Goal: Communication & Community: Answer question/provide support

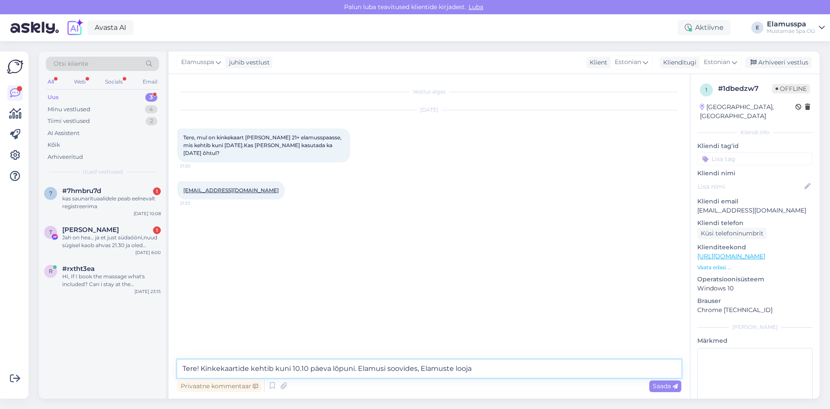
type textarea "Tere! Kinkekaartide kehtib kuni 10.10 päeva lõpuni. Elamusi soovides, Elamuste …"
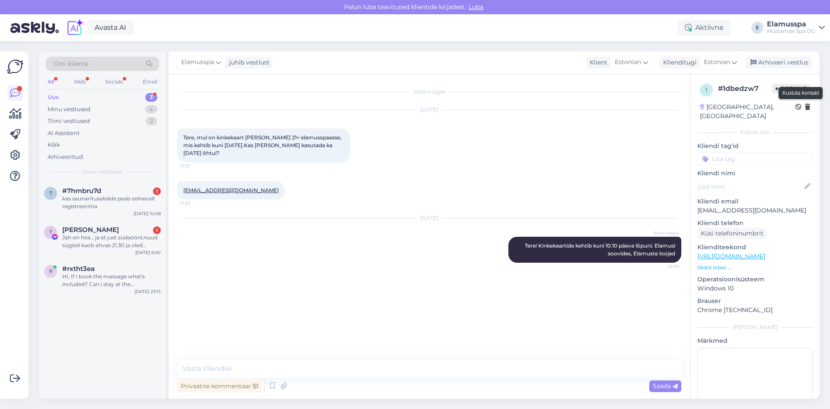
click at [805, 107] on icon at bounding box center [807, 107] width 5 height 6
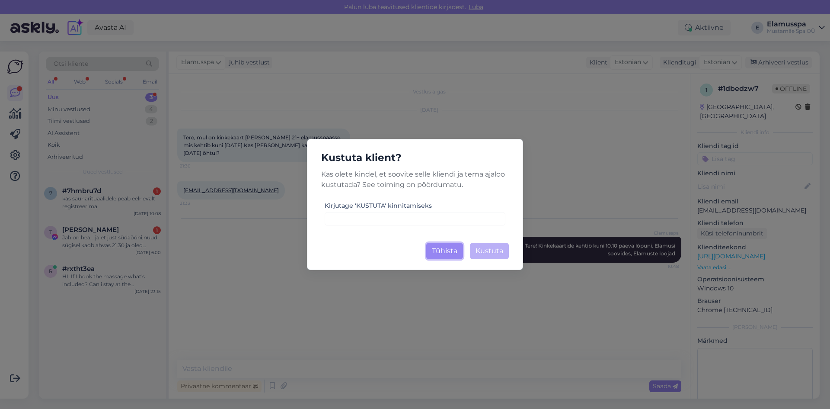
click at [454, 248] on button "Tühista" at bounding box center [444, 251] width 37 height 16
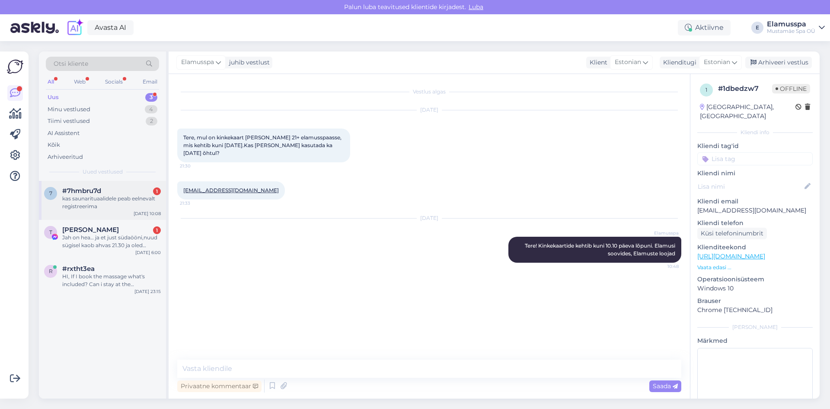
click at [77, 197] on div "kas saunarituaalidele peab eelnevalt registreerima" at bounding box center [111, 203] width 99 height 16
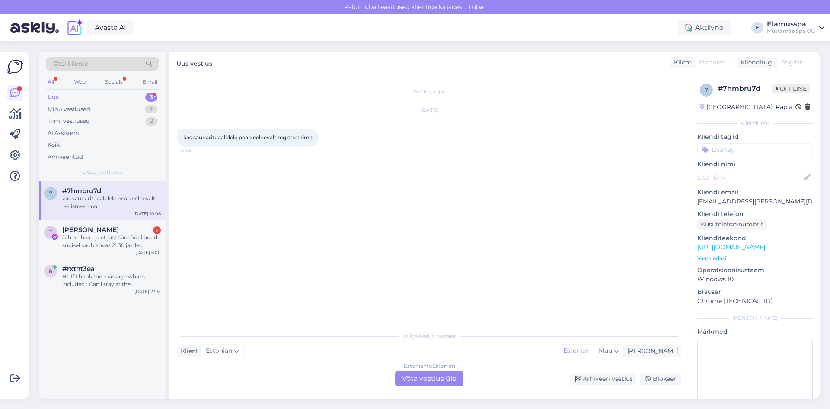
click at [425, 371] on div "Estonian to Estonian Võta vestlus üle" at bounding box center [429, 379] width 68 height 16
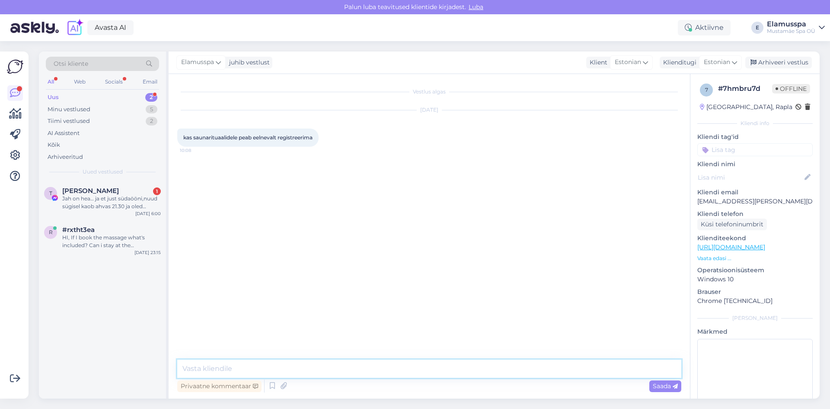
click at [348, 360] on textarea at bounding box center [429, 368] width 504 height 18
type textarea "Tere! Saunarituaalidele ei pea eelnevalt registeerima. Elamusi soovides, Elamus…"
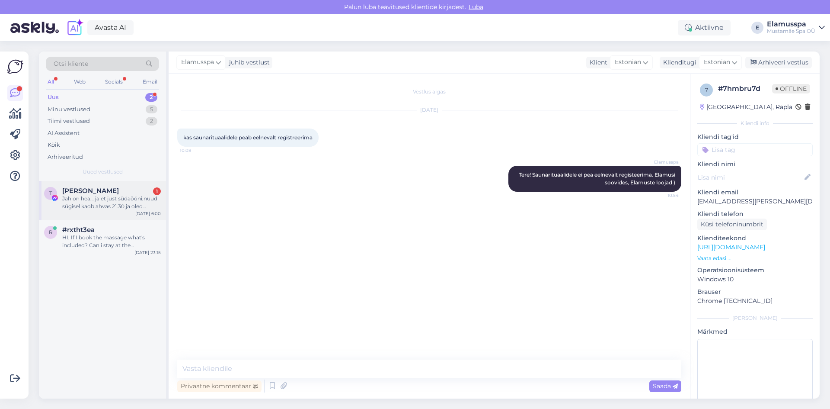
click at [70, 198] on div "Jah on hea… ja et just südaööni,nuud sügisel kaob ahvas 21.30 ja oled üksinda S…" at bounding box center [111, 203] width 99 height 16
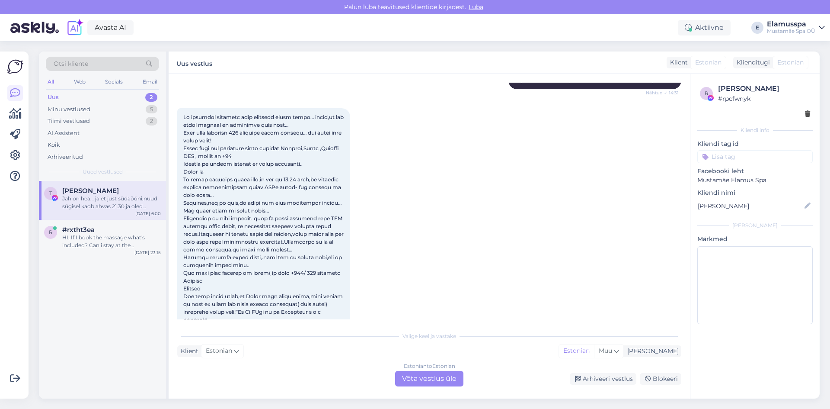
scroll to position [476, 0]
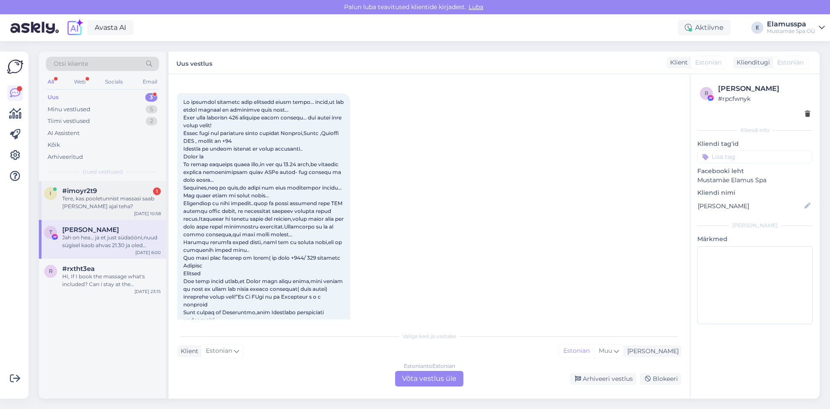
click at [115, 198] on div "Tere, kas pooletunnist massasi saab [PERSON_NAME] ajal teha?" at bounding box center [111, 203] width 99 height 16
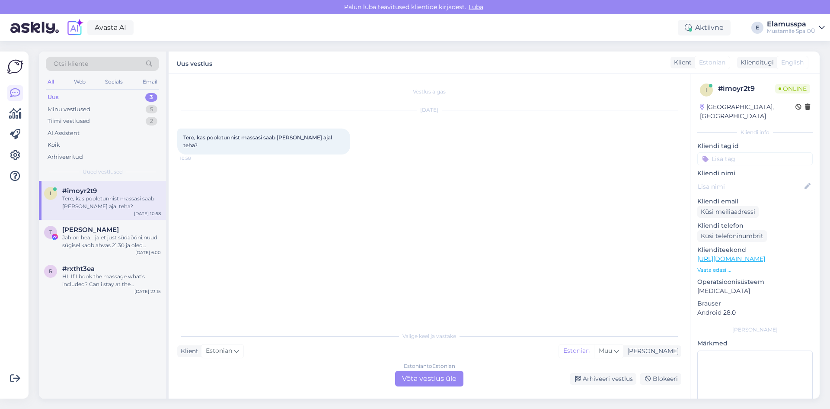
click at [420, 378] on div "Estonian to Estonian Võta vestlus üle" at bounding box center [429, 379] width 68 height 16
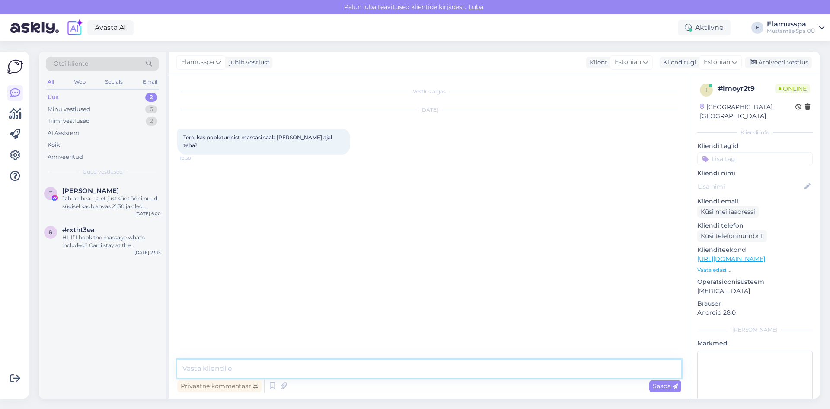
click at [325, 374] on textarea at bounding box center [429, 368] width 504 height 18
type textarea "Tere! Ikka saab, kuid eraldi ruumides"
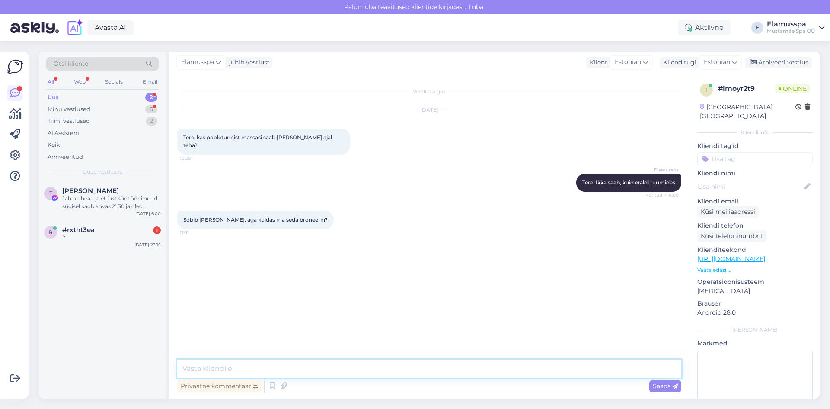
type textarea "v"
type textarea "Võite siia kirjutada [PERSON_NAME] meie saame teile broneeringu teha"
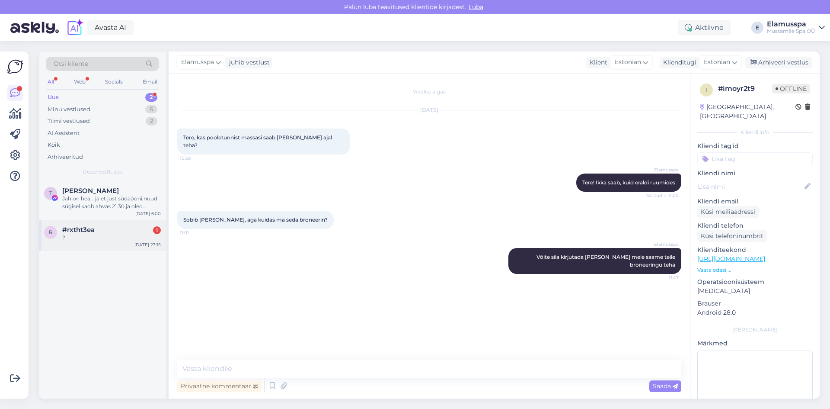
click at [72, 243] on div "r #rxtht3ea 1 ? [DATE] 23:15" at bounding box center [102, 235] width 127 height 31
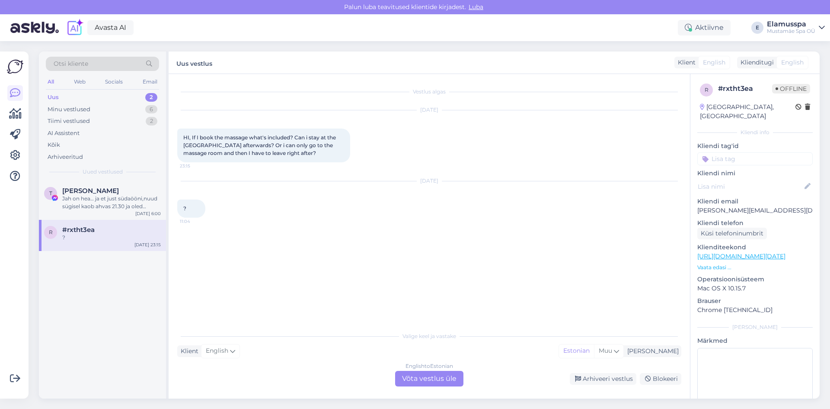
click at [432, 377] on div "English to Estonian Võta vestlus üle" at bounding box center [429, 379] width 68 height 16
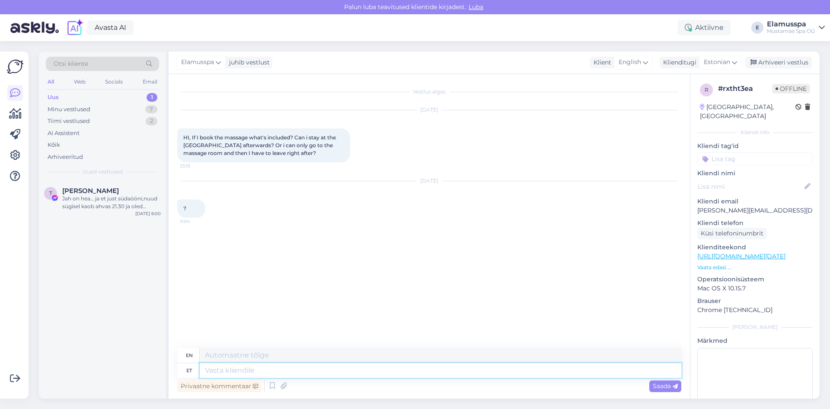
click at [272, 370] on textarea at bounding box center [441, 370] width 482 height 15
type textarea "T"
type textarea "TER"
type textarea "HELLO"
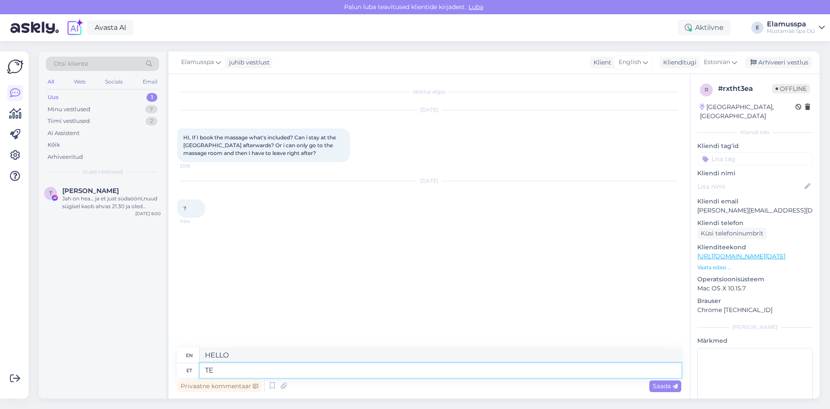
type textarea "T"
type textarea "Tere1"
type textarea "Hello1"
type textarea "Tere"
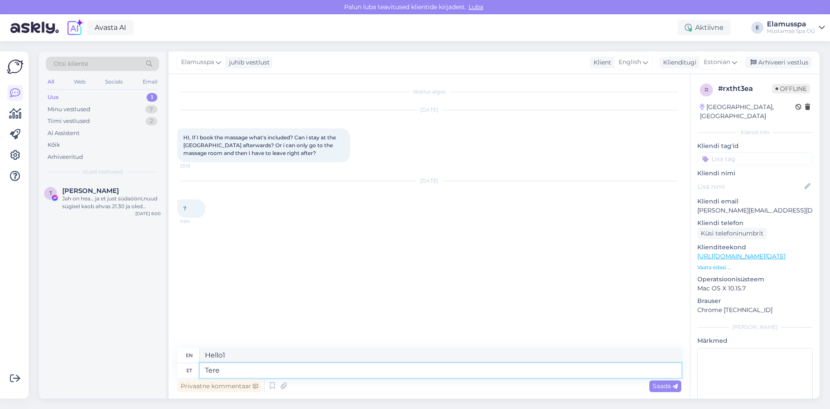
type textarea "Hello"
type textarea "Tere!"
type textarea "Hello!"
type textarea "Tere! J"
type textarea "Hello! J"
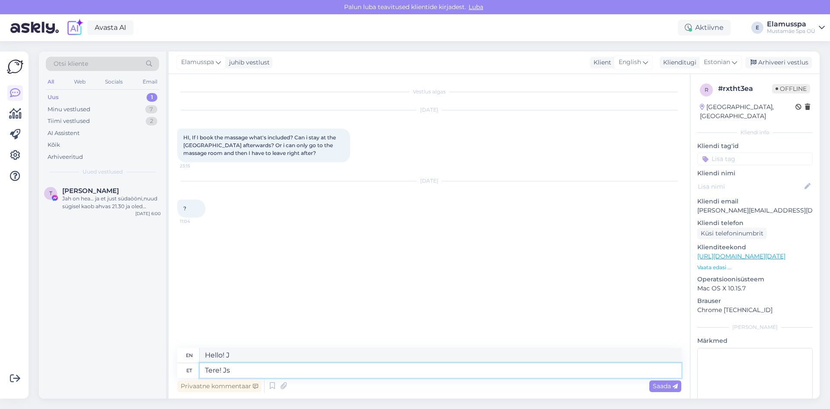
type textarea "Tere! Jsh"
type textarea "Hello! Yes"
type textarea "Tere! Ja"
type textarea "Hello! J"
type textarea "Tere! [GEOGRAPHIC_DATA]"
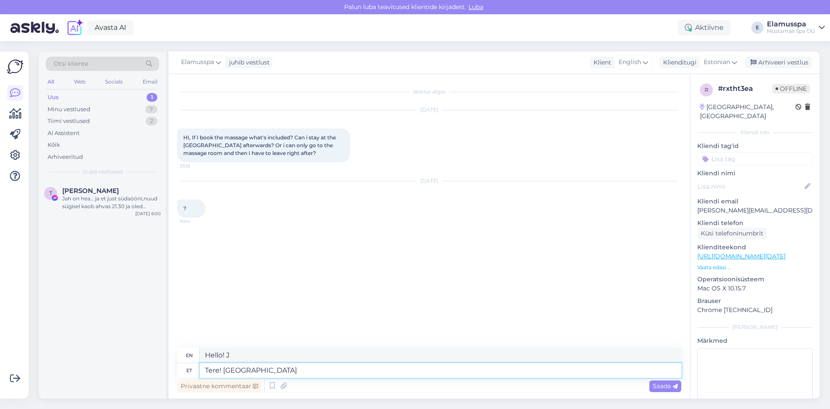
type textarea "Hello! Yes"
type textarea "Tere! [GEOGRAPHIC_DATA],"
type textarea "Hello! Yes,"
type textarea "Tere! Jah, [PERSON_NAME]"
type textarea "Hello! Yes, after"
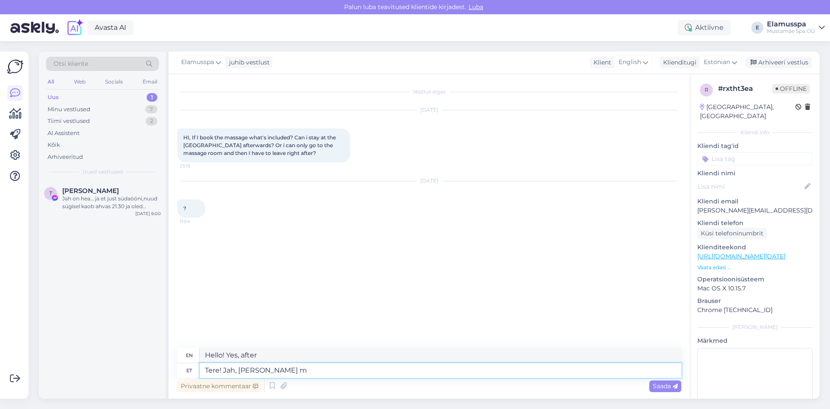
type textarea "Tere! Jah, [PERSON_NAME] ma"
type textarea "Hello! Yes, except me"
type textarea "Tere! Jah, [PERSON_NAME] massaazi"
type textarea "Hello! Yes, after the massage"
type textarea "Tere! Jah, [PERSON_NAME] massaazi peab"
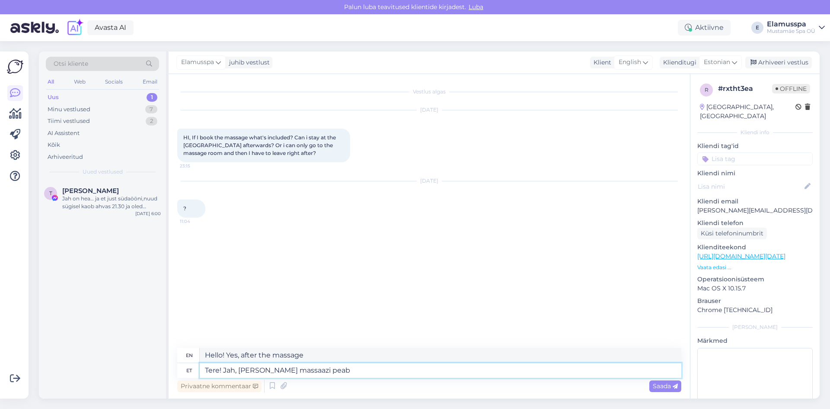
type textarea "Hello! Yes, after the massage you have to"
type textarea "Tere! Jah, [PERSON_NAME] massaazi peab spaast"
type textarea "Hello! Yes, after the massage you have to go to the spa"
type textarea "Tere! Jah, [PERSON_NAME] massaazi peab spaast lahkuma"
type textarea "Hello! Yes, you have to leave the spa after the massage."
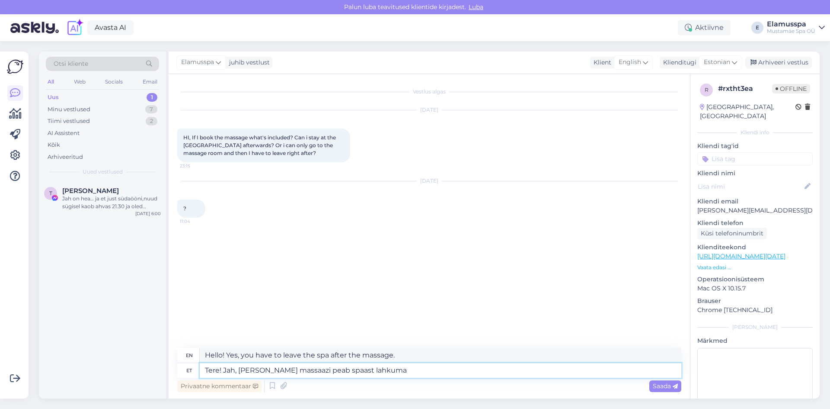
type textarea "Tere! Jah, [PERSON_NAME] massaazi peab spaast lahkuma,"
type textarea "Hello! Yes, you have to leave the spa after the massage,"
type textarea "Tere! Jah, [PERSON_NAME] massaazi peab spaast lahkuma, kuid"
type textarea "Hello! Yes, you have to leave the spa after the massage, but"
type textarea "Tere! Jah, [PERSON_NAME] massaazi peab spaast lahkuma, kuid kuinte"
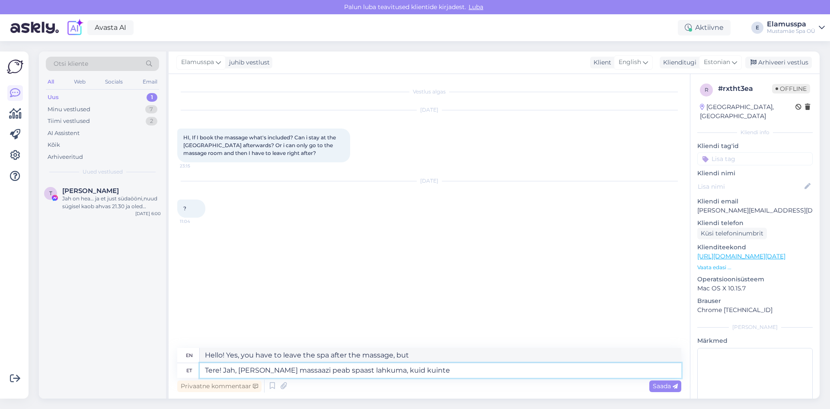
type textarea "Hello! Yes, you have to leave the spa after the massage, but how much?"
type textarea "Tere! Jah, [PERSON_NAME] massaazi peab spaast lahkuma, kuid kui"
type textarea "Hello! Yes, you have to leave the spa after the massage, but if"
type textarea "Tere! Jah, [PERSON_NAME] massaazi peab spaast lahkuma, kuid kui te v"
type textarea "Hello! Yes, you have to leave the spa after the massage, but if you"
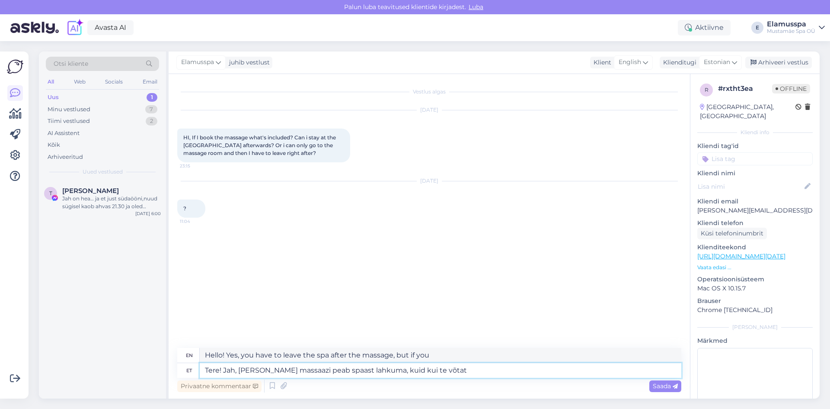
type textarea "Tere! Jah, [PERSON_NAME] massaazi peab spaast lahkuma, kuid kui te võtate"
type textarea "Hello! Yes, you have to leave the spa after the massage, but if you take"
type textarea "Tere! Jah, [PERSON_NAME] massaazi peab spaast lahkuma, kuid kui te võtate 45"
type textarea "Hello! Yes, you have to leave the spa after the massage, but if you take 45"
type textarea "Tere! Jah, [PERSON_NAME] massaazi peab spaast lahkuma, kuid kui te võtate 45+mi…"
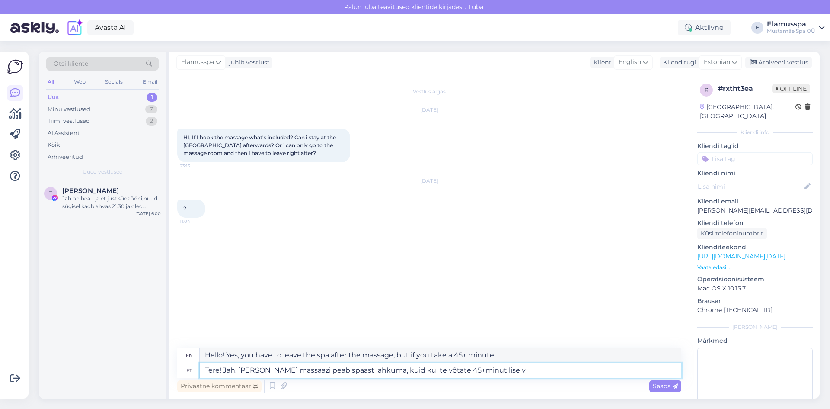
type textarea "Hello! Yes, you have to leave the spa after the massage, but if you take a 45+ …"
type textarea "Tere! Jah, [PERSON_NAME] massaazi peab spaast lahkuma, kuid kui te võtate 45+mi…"
type textarea "Hello! Yes, you have to leave the spa after the massage, but if you take a 45+ …"
type textarea "Tere! Jah, [PERSON_NAME] massaazi peab spaast lahkuma, kuid kui te võtate 45+mi…"
type textarea "Hello! Yes, you have to leave the spa after the massage, but if you take a 45+ …"
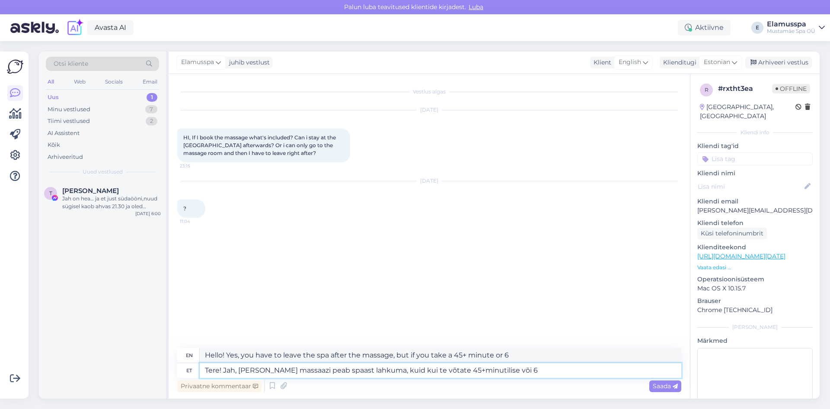
type textarea "Tere! Jah, [PERSON_NAME] massaazi peab spaast lahkuma, kuid kui te võtate 45+mi…"
type textarea "Hello! Yes, you have to leave the spa after the massage, but if you take a 45+ …"
type textarea "Tere! Jah, [PERSON_NAME] massaazi peab spaast lahkuma, kuid kui te võtate 45+mi…"
type textarea "Hello! Yes, you have to leave the spa after the massage, but if you take a 45+m…"
type textarea "Tere! Jah, [PERSON_NAME] massaazi peab spaast lahkuma, kuid kui te võtate 45+mi…"
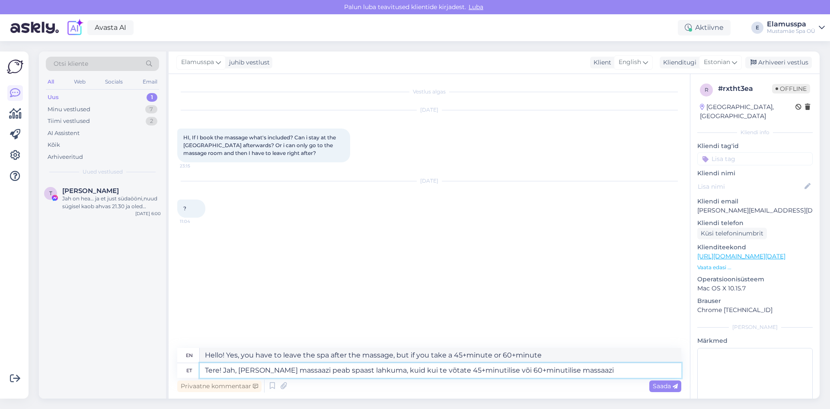
type textarea "Hello! Yes, you have to leave the spa after your massage, but if you get a 45+m…"
type textarea "Tere! Jah, [PERSON_NAME] massaazi peab spaast lahkuma, kuid kui te võtate 45+mi…"
type textarea "Hello! Yes, you have to leave the spa after your massage, but if you take a 45+…"
type textarea "Tere! Jah, [PERSON_NAME] massaazi peab spaast lahkuma, kuid kui te võtate 45+mi…"
type textarea "Hello! Yes, you have to leave the spa after the massage, but if you get a 45+mi…"
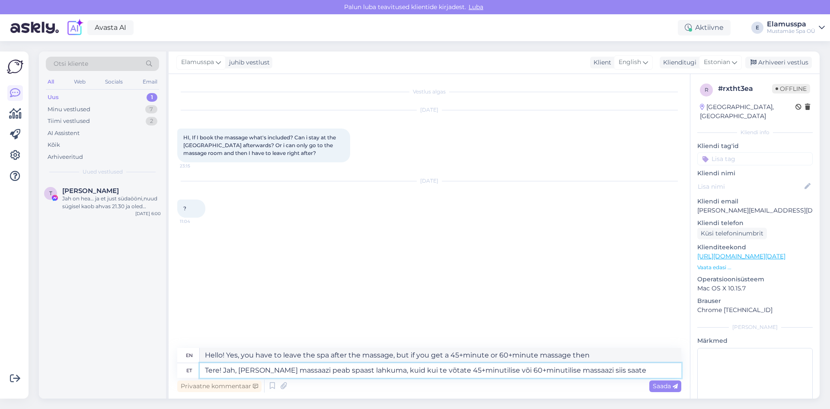
type textarea "Tere! Jah, [PERSON_NAME] massaazi peab spaast lahkuma, kuid kui te võtate 45+mi…"
type textarea "Hello! Yes, you have to leave the spa after your massage, but if you get a 45+m…"
type textarea "Tere! Jah, [PERSON_NAME] massaazi peab spaast lahkuma, kuid kui te võtate 45+mi…"
type textarea "Hello! Yes, you have to leave the spa after your massage, but if you get a 45+m…"
type textarea "Tere! Jah, [PERSON_NAME] massaazi peab spaast lahkuma, kuid kui te võtate 45+mi…"
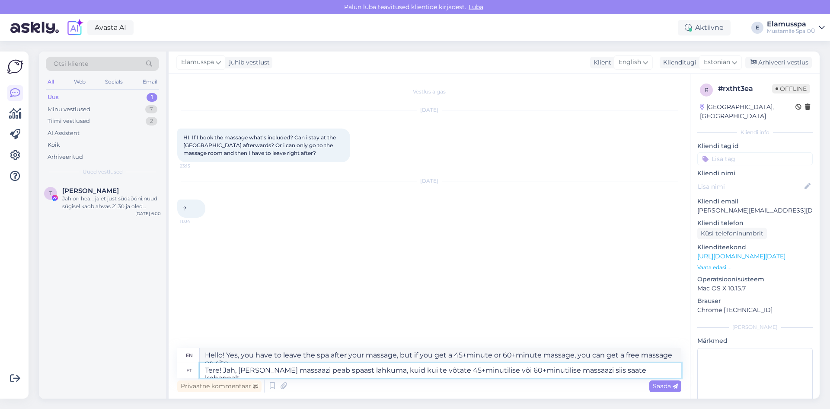
type textarea "Hello! Yes, you have to leave the spa after your massage, but if you get a 45+m…"
type textarea "Tere! Jah, [PERSON_NAME] massaazi peab spaast lahkuma, kuid kui te võtate 45+mi…"
type textarea "Hello! Yes, you have to leave the spa after the massage, but if you get a 45+mi…"
type textarea "Tere! Jah, [PERSON_NAME] massaazi peab spaast lahkuma, kuid kui te võtate 45+mi…"
type textarea "Hello! Yes, you have to leave the spa after your massage, but if you get a 45+m…"
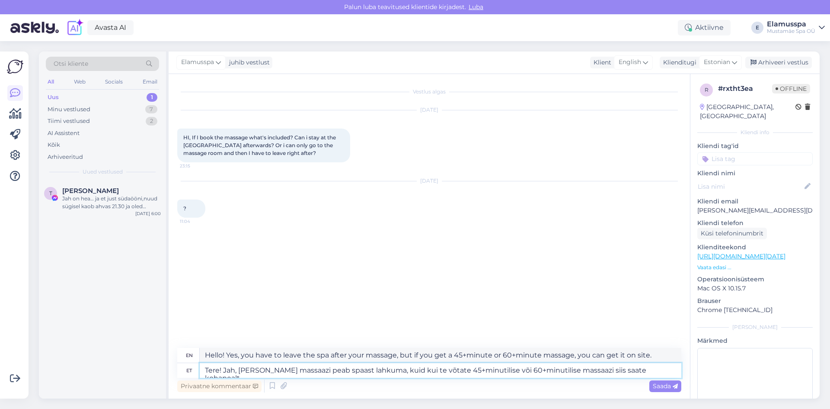
type textarea "Tere! Jah, [PERSON_NAME] massaazi peab spaast lahkuma, kuid kui te võtate 45+mi…"
type textarea "Hello! Yes, you have to leave the spa after your massage, but if you get a 45+m…"
type textarea "Tere! Jah, [PERSON_NAME] massaazi peab spaast lahkuma, kuid kui te võtate 45+mi…"
type textarea "Hello! Yes, you have to leave the spa after your massage, but if you get a 45+m…"
type textarea "Tere! Jah, [PERSON_NAME] massaazi peab spaast lahkuma, kuid kui te võtate 45+mi…"
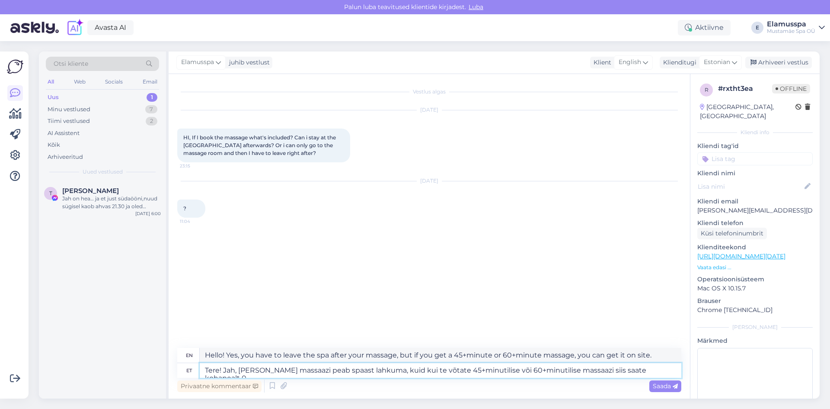
type textarea "Hello! Yes, you have to leave the spa after your massage, but if you get a 45+m…"
type textarea "Tere! Jah, [PERSON_NAME] massaazi peab spaast lahkuma, kuid kui te võtate 45+mi…"
type textarea "Hello! Yes, you have to leave the spa after your massage, but if you get a 45+m…"
type textarea "Tere! Jah, [PERSON_NAME] massaazi peab spaast lahkuma, kuid kui te võtate 45+mi…"
type textarea "Hello! Yes, you have to leave the spa after the massage, but if you get a 45+mi…"
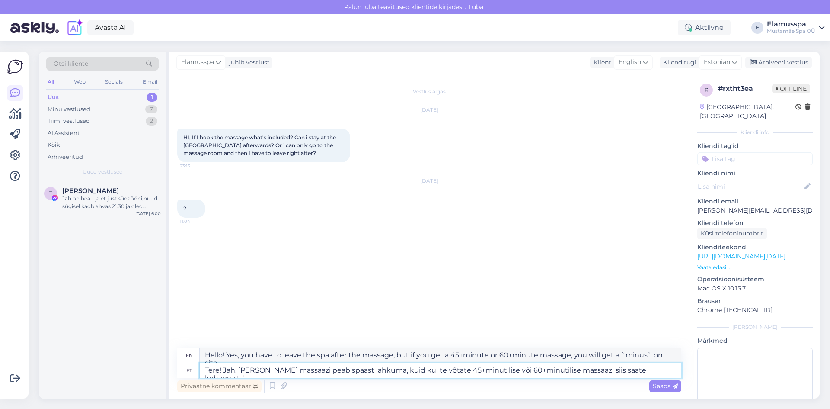
type textarea "Tere! Jah, [PERSON_NAME] massaazi peab spaast lahkuma, kuid kui te võtate 45+mi…"
type textarea "Hello! Yes, you have to leave the spa after your massage, but if you get a 45+m…"
type textarea "Tere! Jah, [PERSON_NAME] massaazi peab spaast lahkuma, kuid kui te võtate 45+mi…"
type textarea "Hello! Yes, you have to leave the spa after the massage, but if you get a 45+mi…"
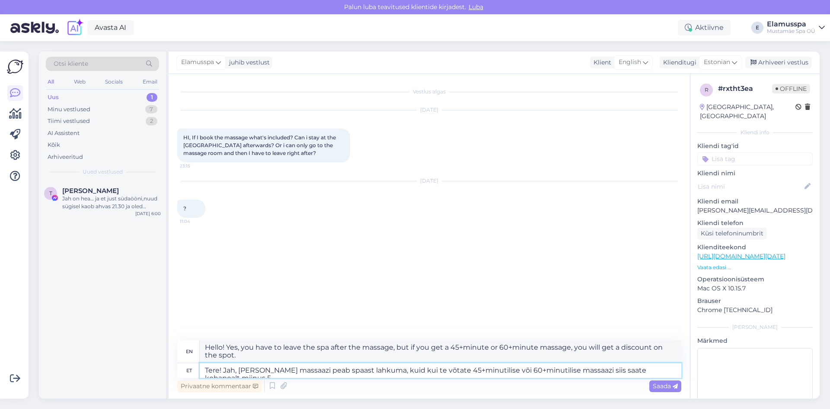
type textarea "Tere! Jah, [PERSON_NAME] massaazi peab spaast lahkuma, kuid kui te võtate 45+mi…"
type textarea "Hello! Yes, you have to leave the spa after the massage, but if you get a 45+mi…"
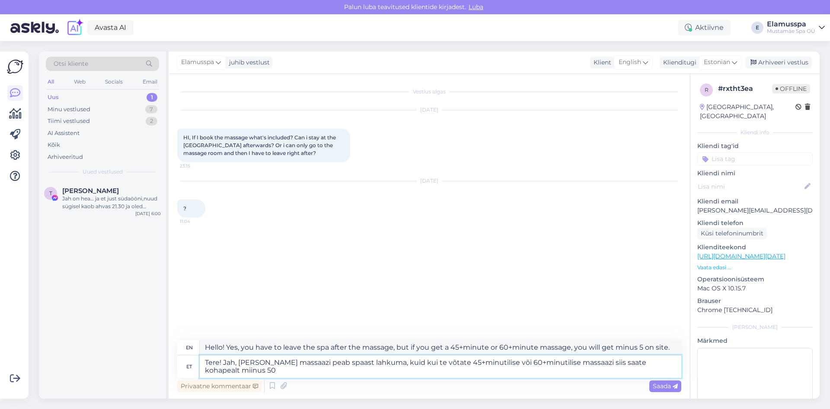
type textarea "Tere! Jah, [PERSON_NAME] massaazi peab spaast lahkuma, kuid kui te võtate 45+mi…"
type textarea "Hello! Yes, you have to leave the spa after the massage, but if you get a 45+mi…"
type textarea "Tere! Jah, [PERSON_NAME] massaazi peab spaast lahkuma, kuid kui te võtate 45+mi…"
type textarea "Hello! Yes, you have to leave the spa after the massage, but if you get a 45+mi…"
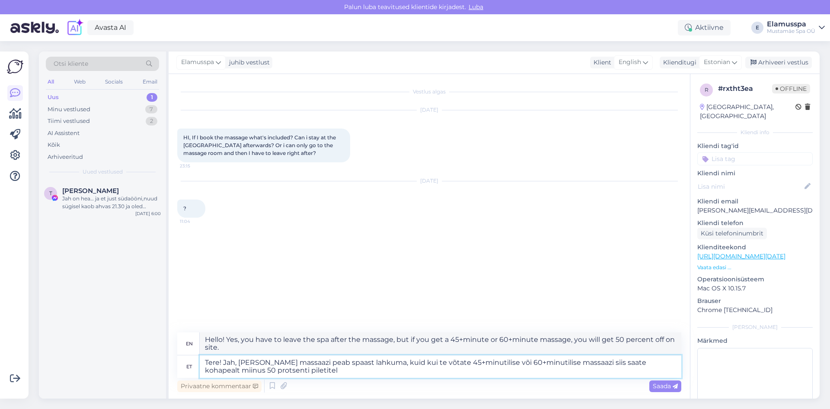
type textarea "Tere! Jah, [PERSON_NAME] massaazi peab spaast lahkuma, kuid kui te võtate 45+mi…"
type textarea "Hello! Yes, you have to leave the spa after the massage, but if you get a 45+mi…"
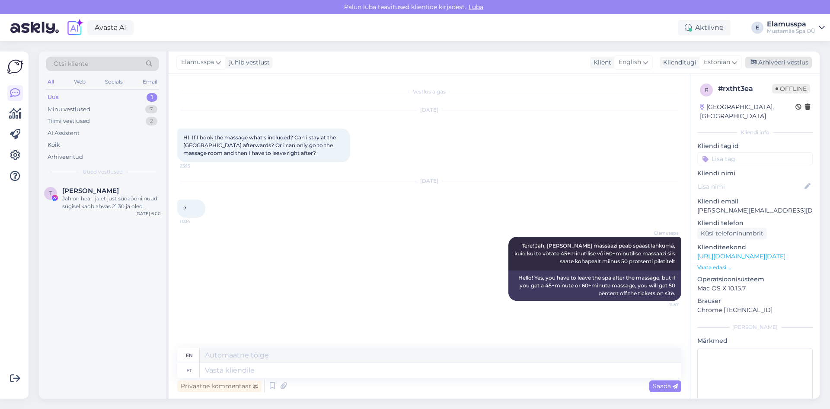
click at [778, 62] on div "Arhiveeri vestlus" at bounding box center [779, 63] width 67 height 12
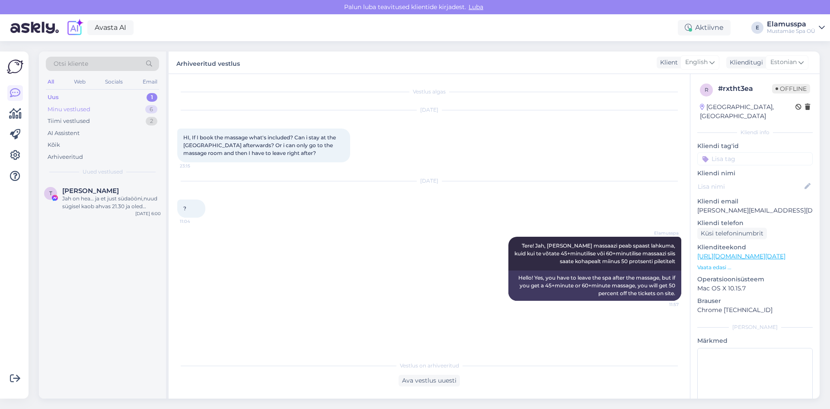
click at [133, 112] on div "Minu vestlused 6" at bounding box center [102, 109] width 113 height 12
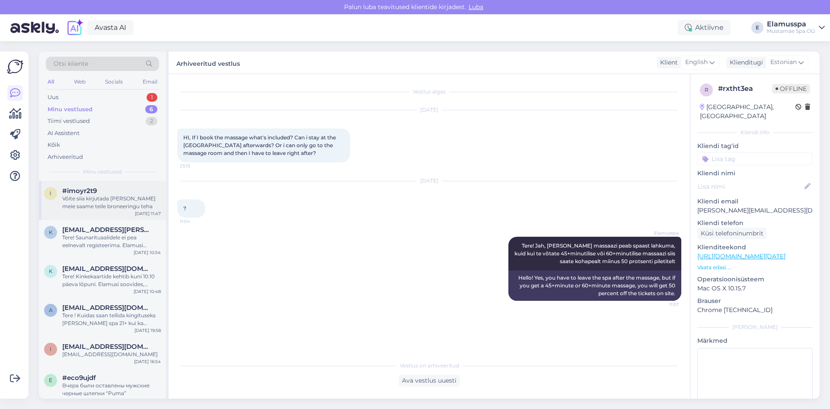
click at [129, 202] on div "Võite siia kirjutada [PERSON_NAME] meie saame teile broneeringu teha" at bounding box center [111, 203] width 99 height 16
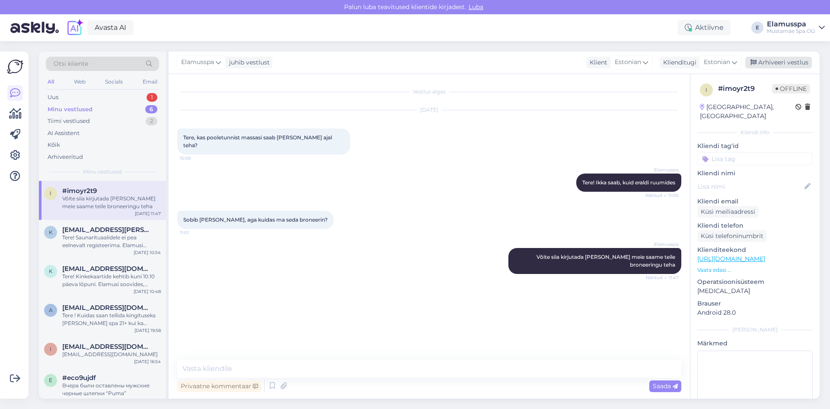
click at [781, 62] on div "Arhiveeri vestlus" at bounding box center [779, 63] width 67 height 12
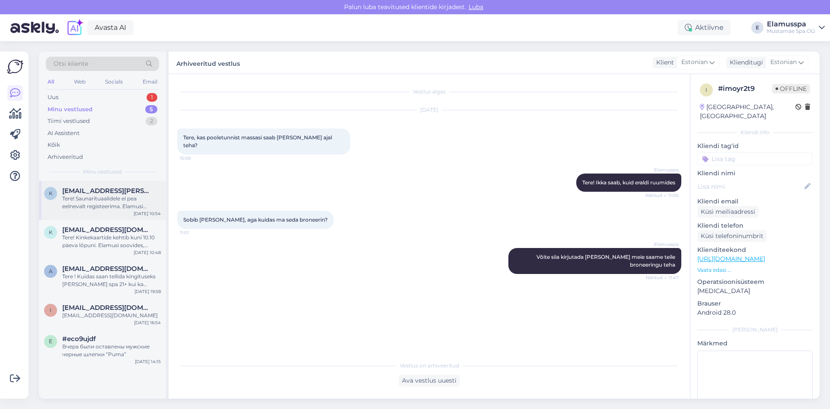
click at [100, 202] on div "Tere! Saunarituaalidele ei pea eelnevalt registeerima. Elamusi soovides, Elamus…" at bounding box center [111, 203] width 99 height 16
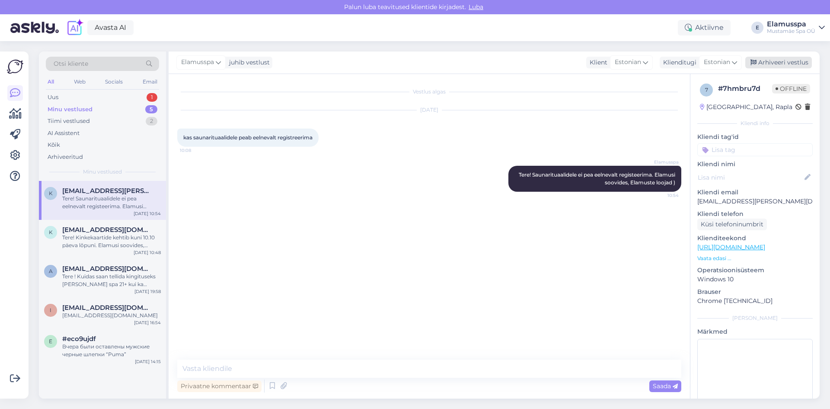
click at [784, 61] on div "Arhiveeri vestlus" at bounding box center [779, 63] width 67 height 12
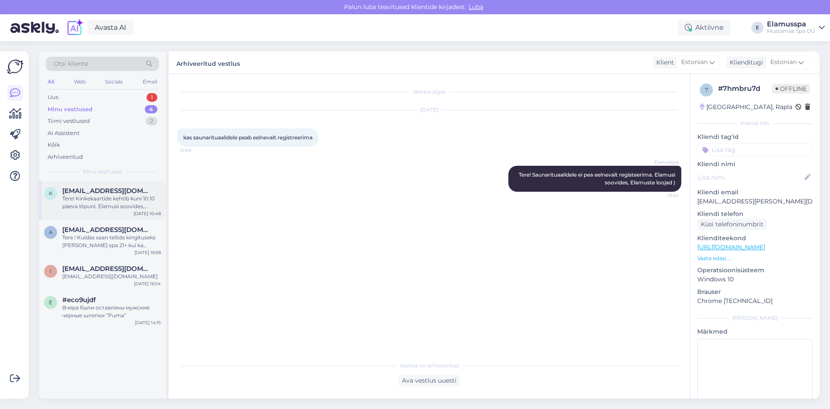
click at [81, 192] on span "[EMAIL_ADDRESS][DOMAIN_NAME]" at bounding box center [107, 191] width 90 height 8
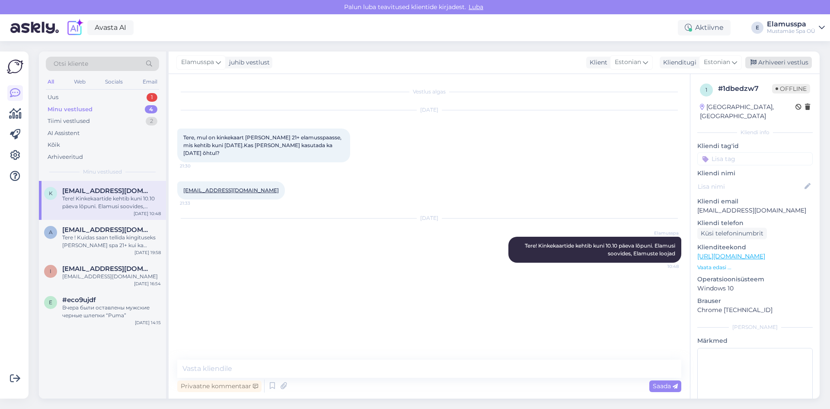
click at [774, 60] on div "Arhiveeri vestlus" at bounding box center [779, 63] width 67 height 12
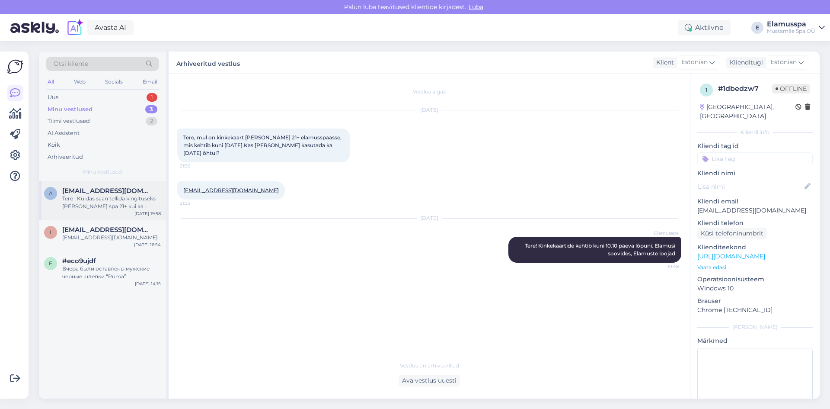
click at [65, 204] on div "Tere ! Kuidas saan tellida kingituseks [PERSON_NAME] spa 21+ kui ka mingisuguse…" at bounding box center [111, 203] width 99 height 16
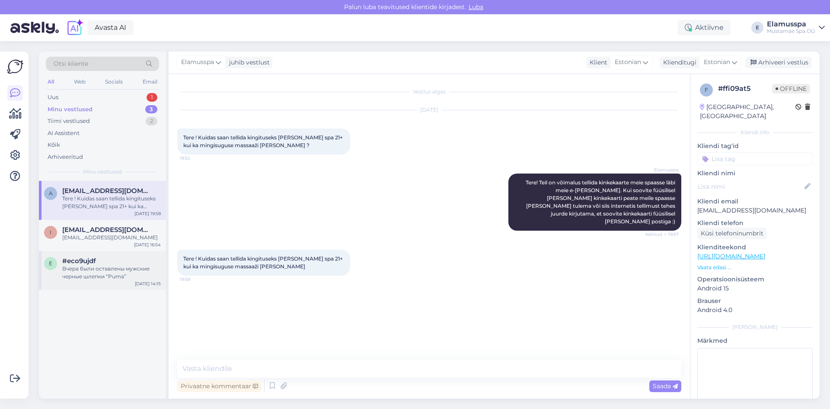
click at [111, 258] on div "#eco9ujdf" at bounding box center [111, 261] width 99 height 8
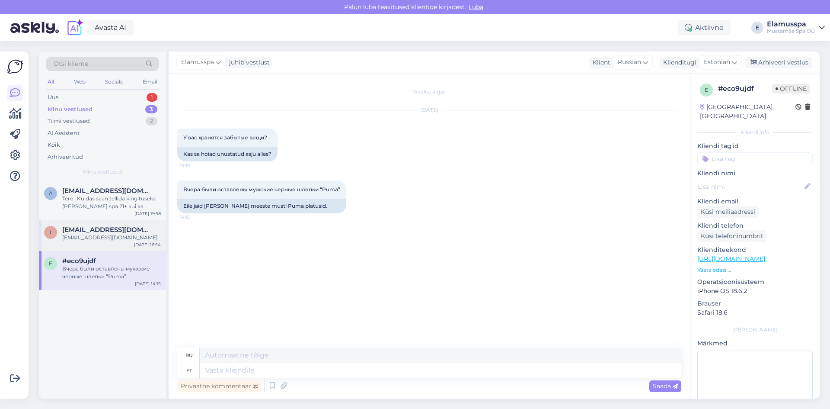
click at [116, 242] on div "i [EMAIL_ADDRESS][DOMAIN_NAME] [EMAIL_ADDRESS][DOMAIN_NAME] [DATE] 16:54" at bounding box center [102, 235] width 127 height 31
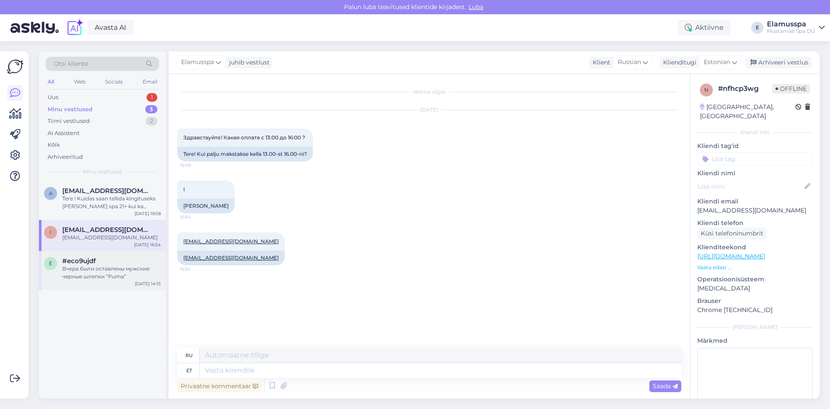
click at [120, 278] on div "Вчера были оставлены мужские черные шлепки “Puma”" at bounding box center [111, 273] width 99 height 16
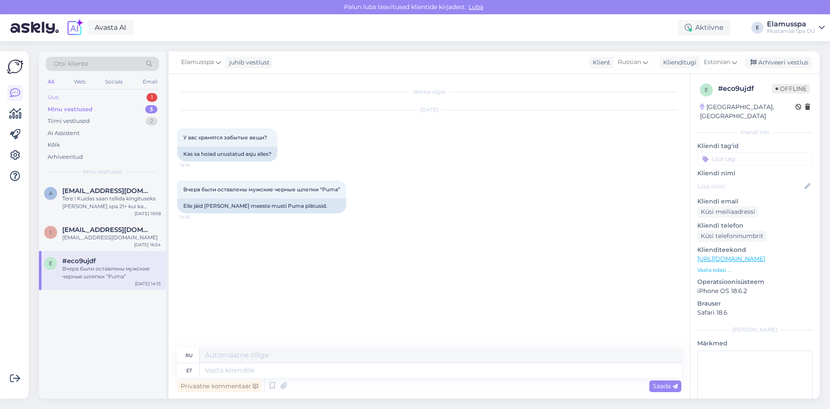
click at [110, 99] on div "Uus 1" at bounding box center [102, 97] width 113 height 12
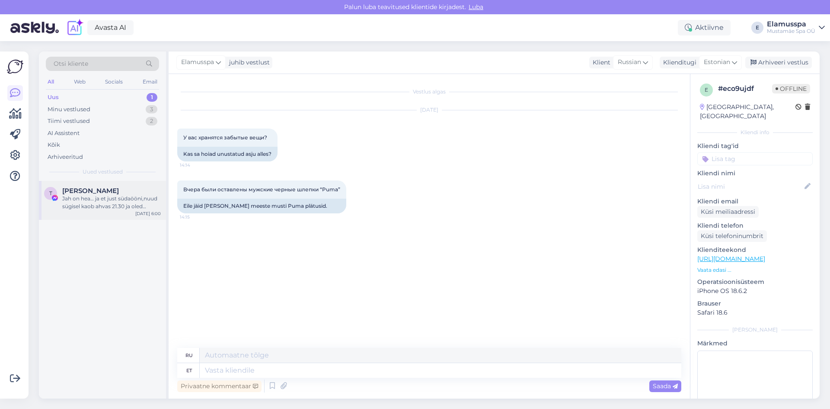
click at [86, 186] on div "T Terosmo Lindeta Jah on hea… ja et just südaööni,nuud sügisel kaob ahvas 21.30…" at bounding box center [102, 200] width 127 height 39
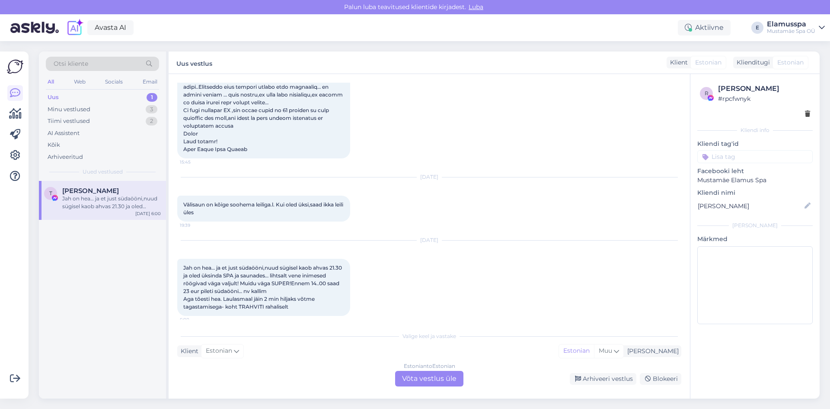
scroll to position [847, 0]
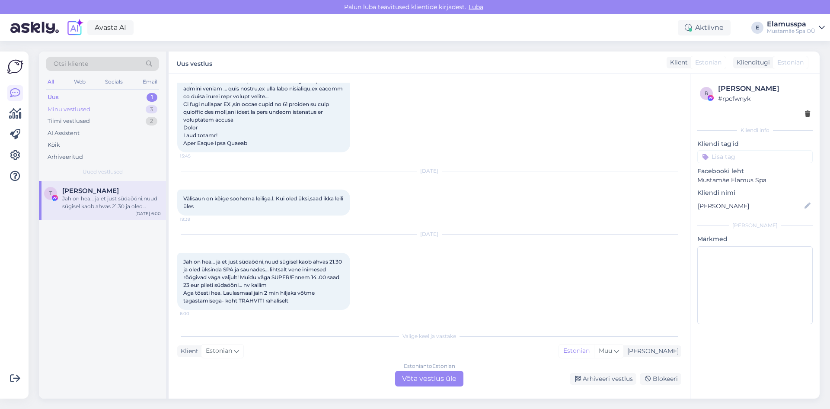
click at [92, 111] on div "Minu vestlused 3" at bounding box center [102, 109] width 113 height 12
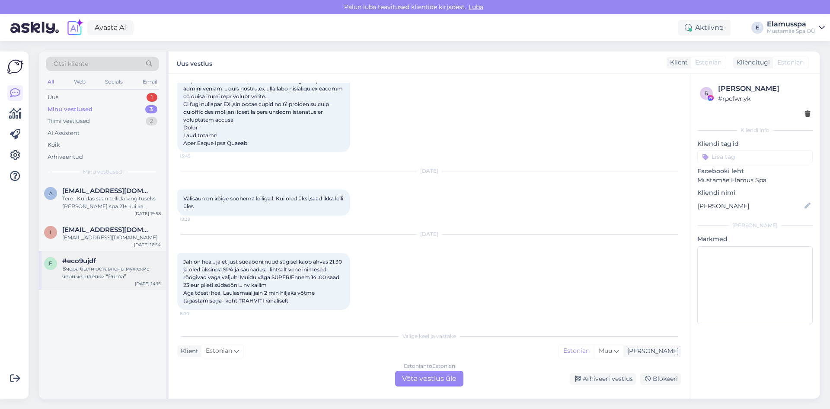
drag, startPoint x: 107, startPoint y: 276, endPoint x: 134, endPoint y: 292, distance: 31.4
click at [110, 278] on div "Вчера были оставлены мужские черные шлепки “Puma”" at bounding box center [111, 273] width 99 height 16
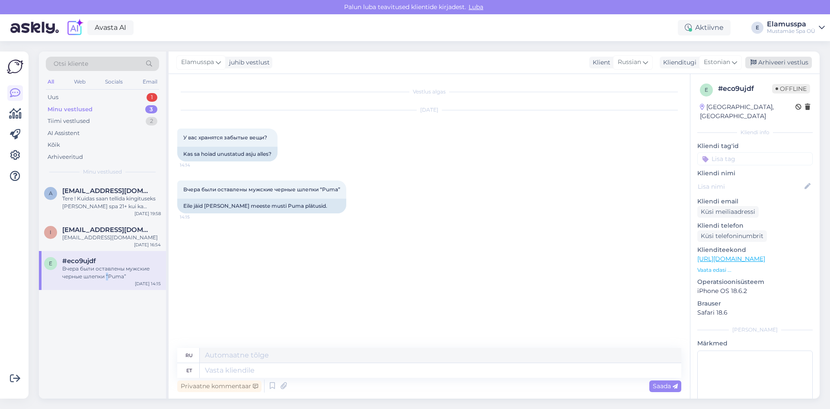
click at [777, 64] on div "Arhiveeri vestlus" at bounding box center [779, 63] width 67 height 12
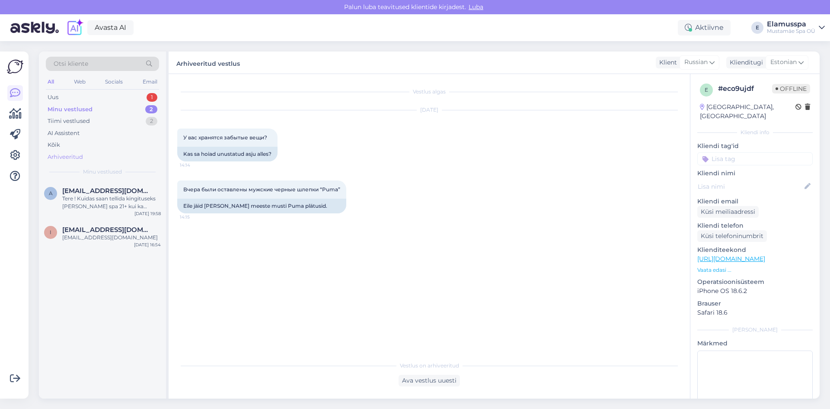
click at [67, 153] on div "Arhiveeritud" at bounding box center [65, 157] width 35 height 9
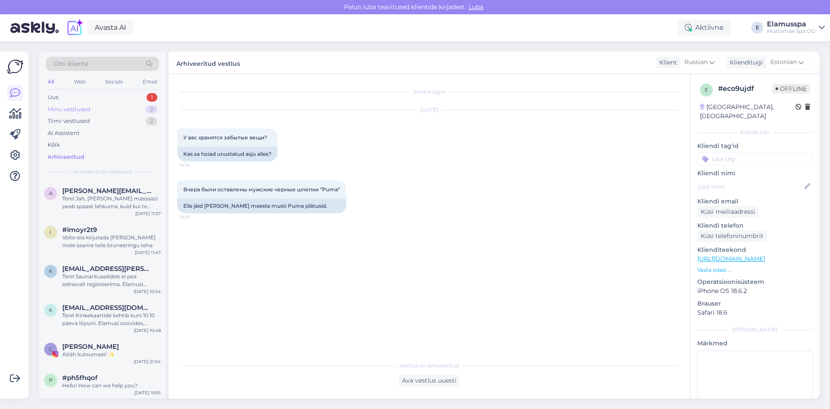
click at [81, 112] on div "Minu vestlused" at bounding box center [69, 109] width 43 height 9
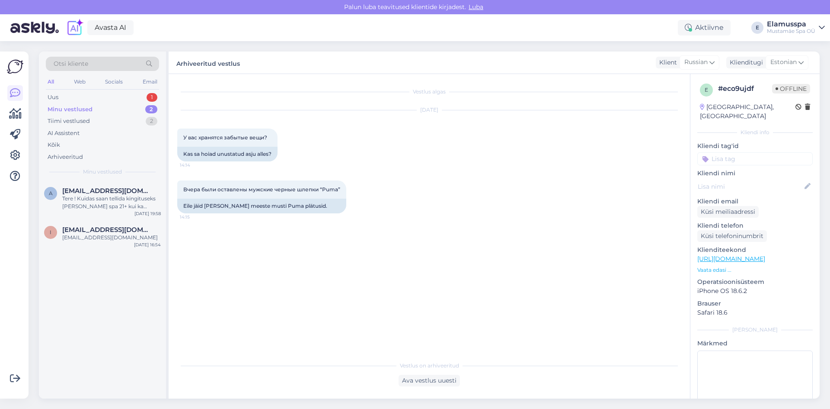
click at [105, 67] on div "Otsi kliente" at bounding box center [102, 64] width 113 height 14
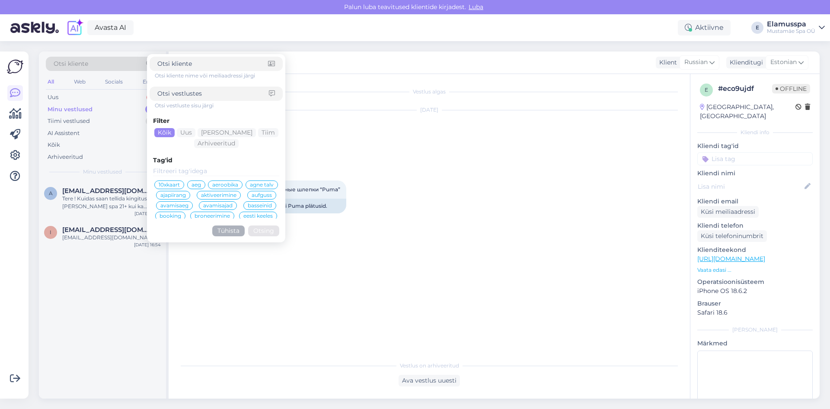
click at [199, 96] on input at bounding box center [213, 93] width 112 height 9
type input "[DEMOGRAPHIC_DATA]"
click button "Otsing" at bounding box center [263, 230] width 31 height 11
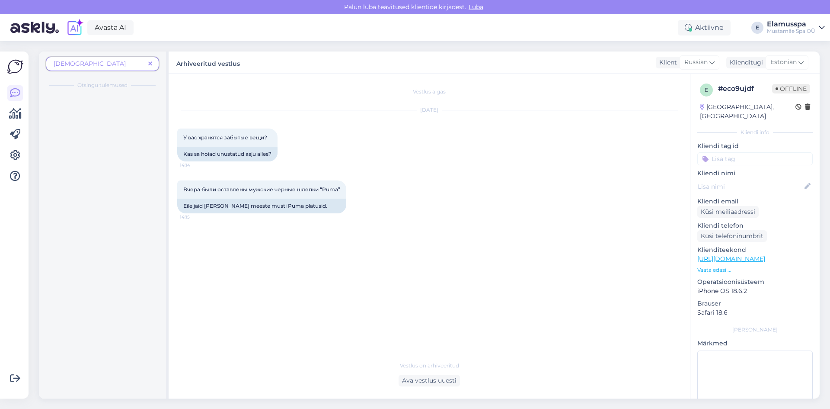
click at [108, 106] on div at bounding box center [102, 246] width 127 height 304
click at [153, 63] on span at bounding box center [150, 63] width 11 height 9
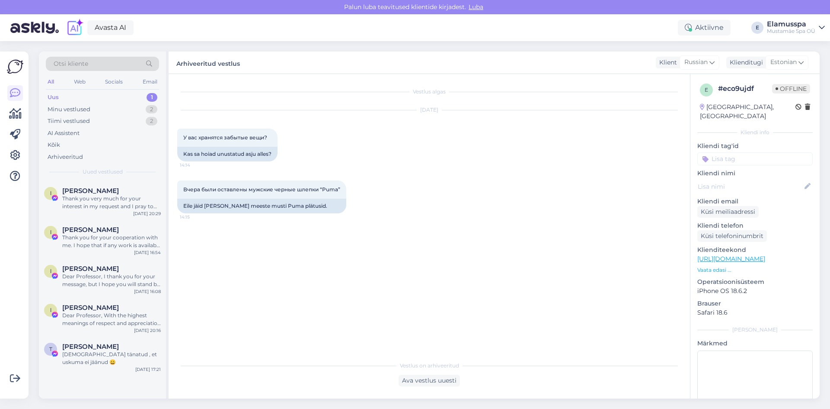
click at [109, 67] on div "Otsi kliente" at bounding box center [102, 64] width 113 height 14
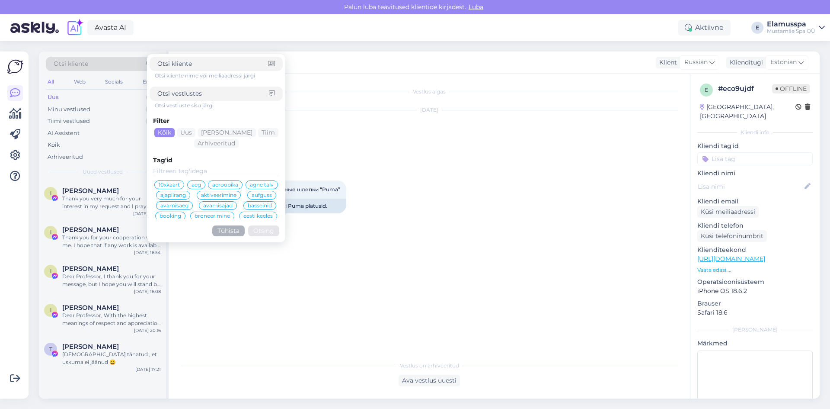
click at [29, 228] on div "Võimalused Veendu, et Askly loob sulle väärtust. Sulge Ühenda FB ja IG sõnumid …" at bounding box center [17, 225] width 34 height 368
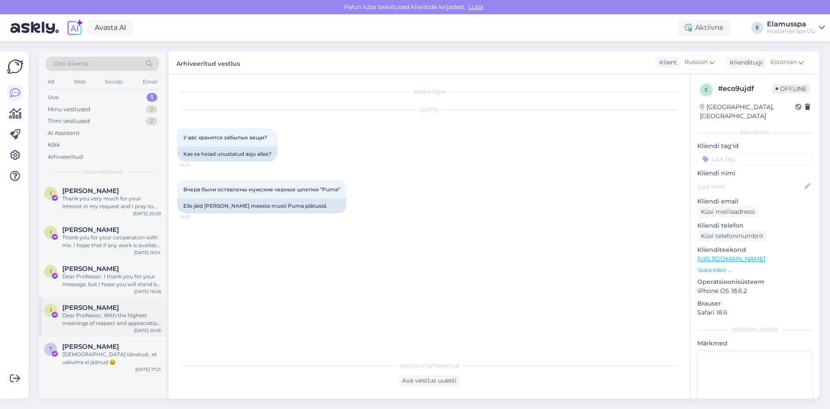
click at [108, 317] on div "Dear Professor, With the highest meanings of respect and appreciation for your …" at bounding box center [111, 319] width 99 height 16
